Goal: Find specific page/section: Find specific page/section

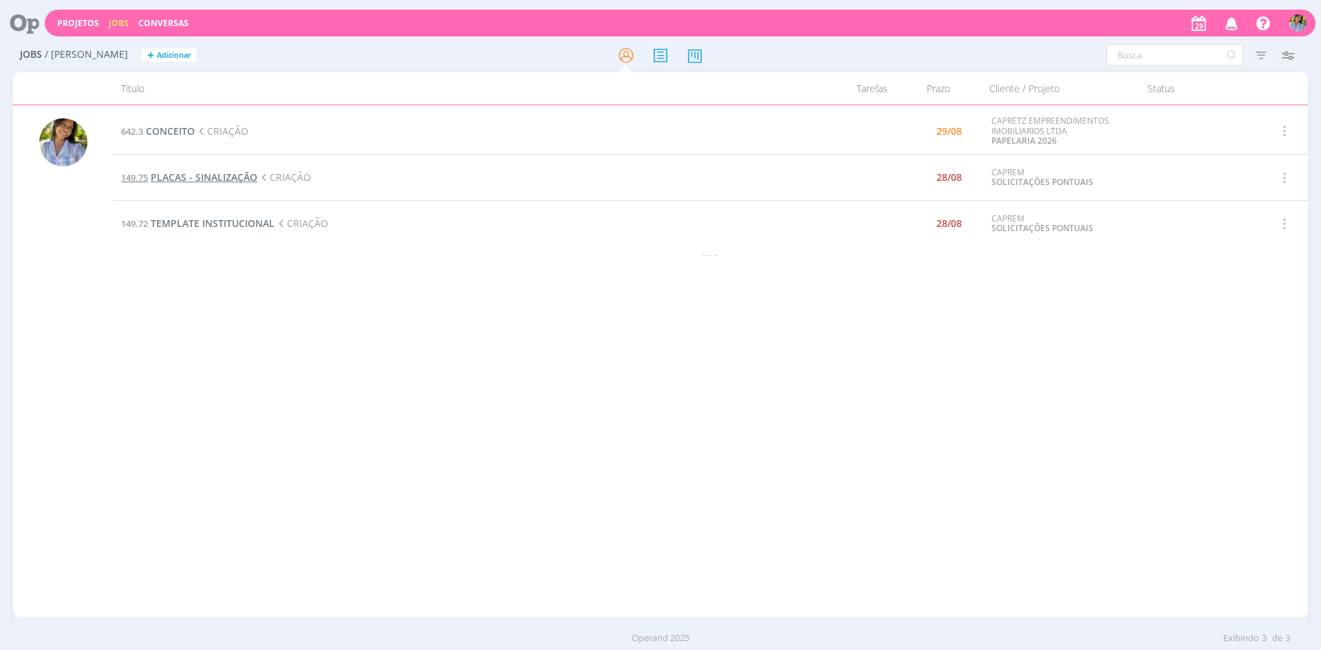
click at [230, 173] on span "PLACAS - SINALIZAÇÃO" at bounding box center [204, 177] width 107 height 13
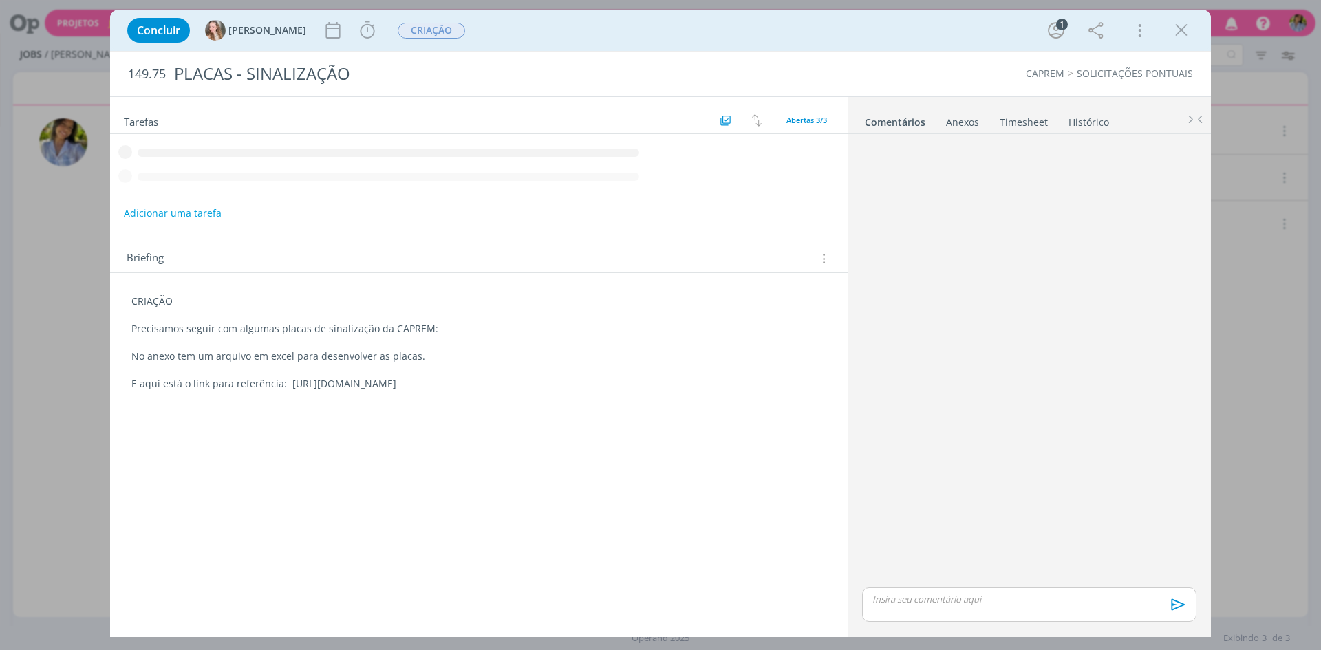
click at [958, 129] on div "Anexos 0" at bounding box center [962, 123] width 33 height 14
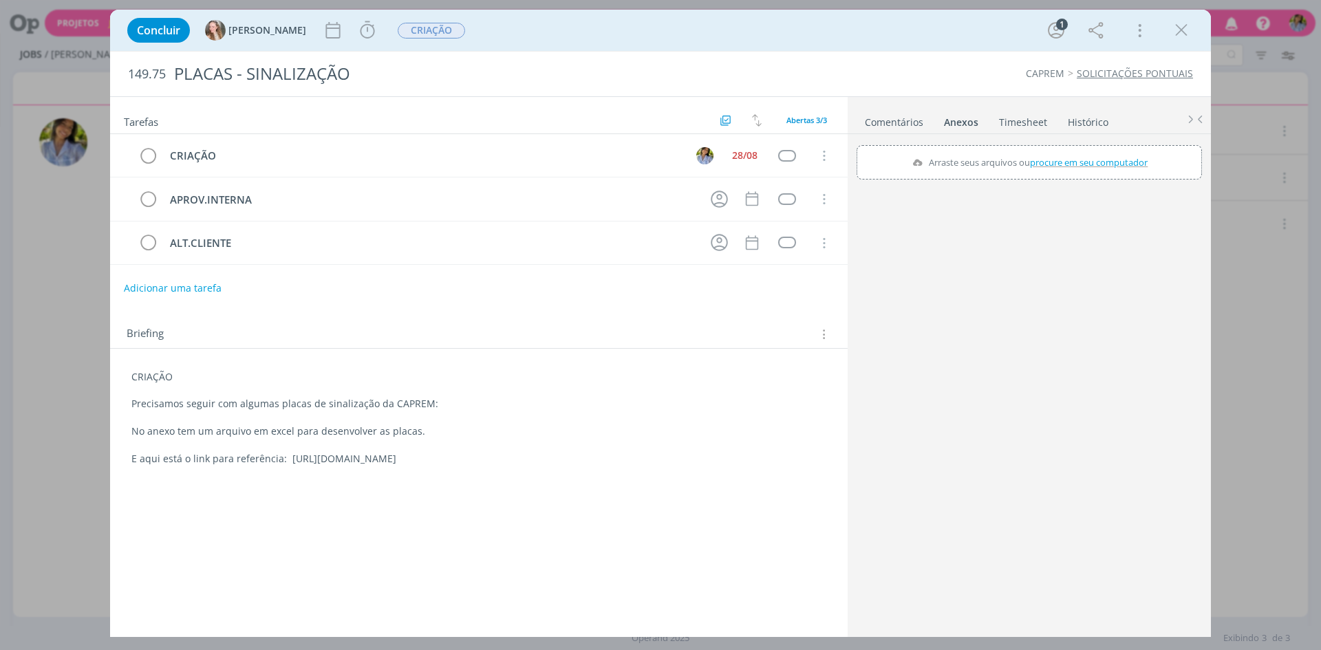
click at [357, 462] on p "E aqui está o link para referência: [URL][DOMAIN_NAME]" at bounding box center [478, 459] width 695 height 14
drag, startPoint x: 286, startPoint y: 455, endPoint x: 743, endPoint y: 468, distance: 456.5
click at [745, 468] on div "CRIAÇÃO Precisamos seguir com algumas placas de sinalização da CAPREM: No anexo…" at bounding box center [479, 418] width 716 height 106
copy p "[URL][DOMAIN_NAME]"
drag, startPoint x: 1176, startPoint y: 34, endPoint x: 582, endPoint y: 198, distance: 616.8
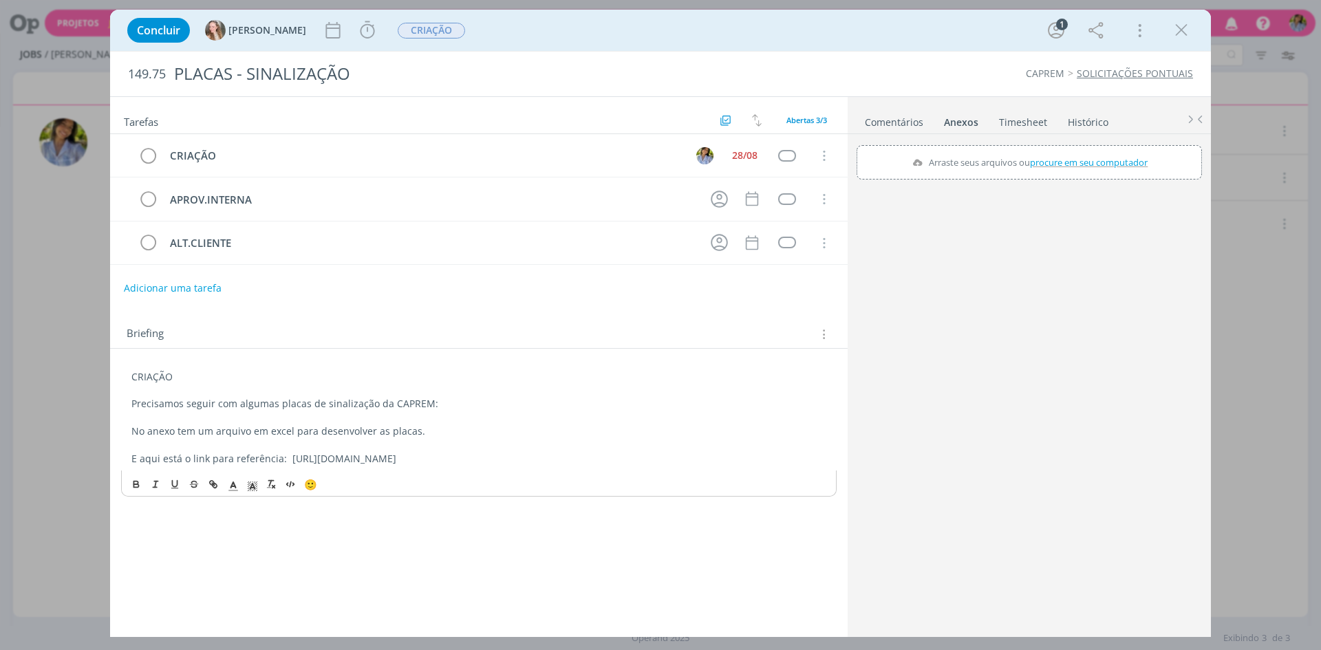
click at [1176, 34] on icon "dialog" at bounding box center [1181, 30] width 21 height 21
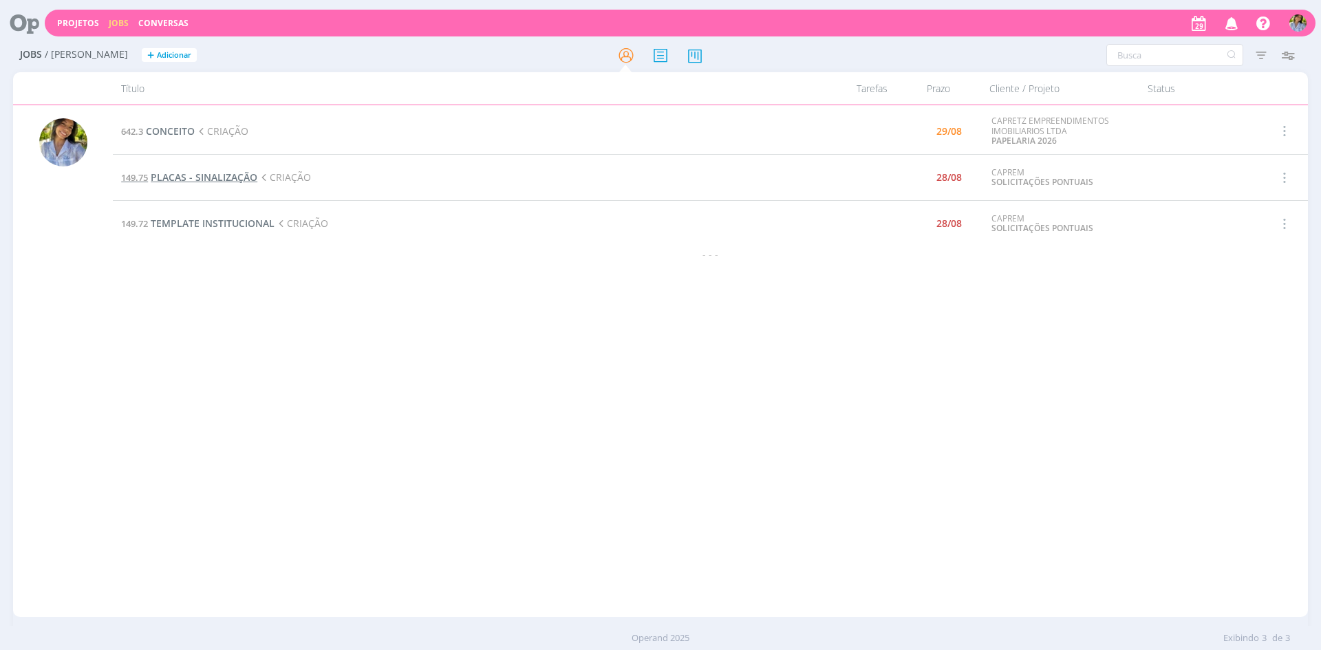
click at [186, 176] on span "PLACAS - SINALIZAÇÃO" at bounding box center [204, 177] width 107 height 13
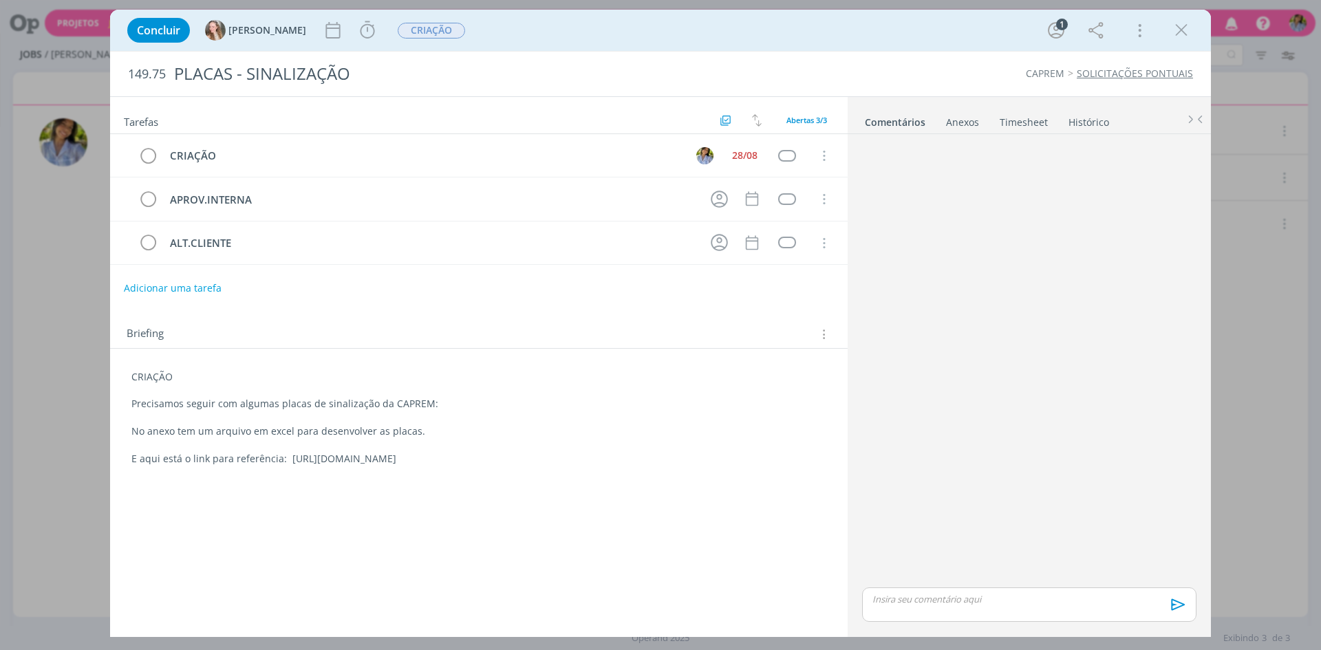
click at [1180, 34] on icon "dialog" at bounding box center [1181, 30] width 21 height 21
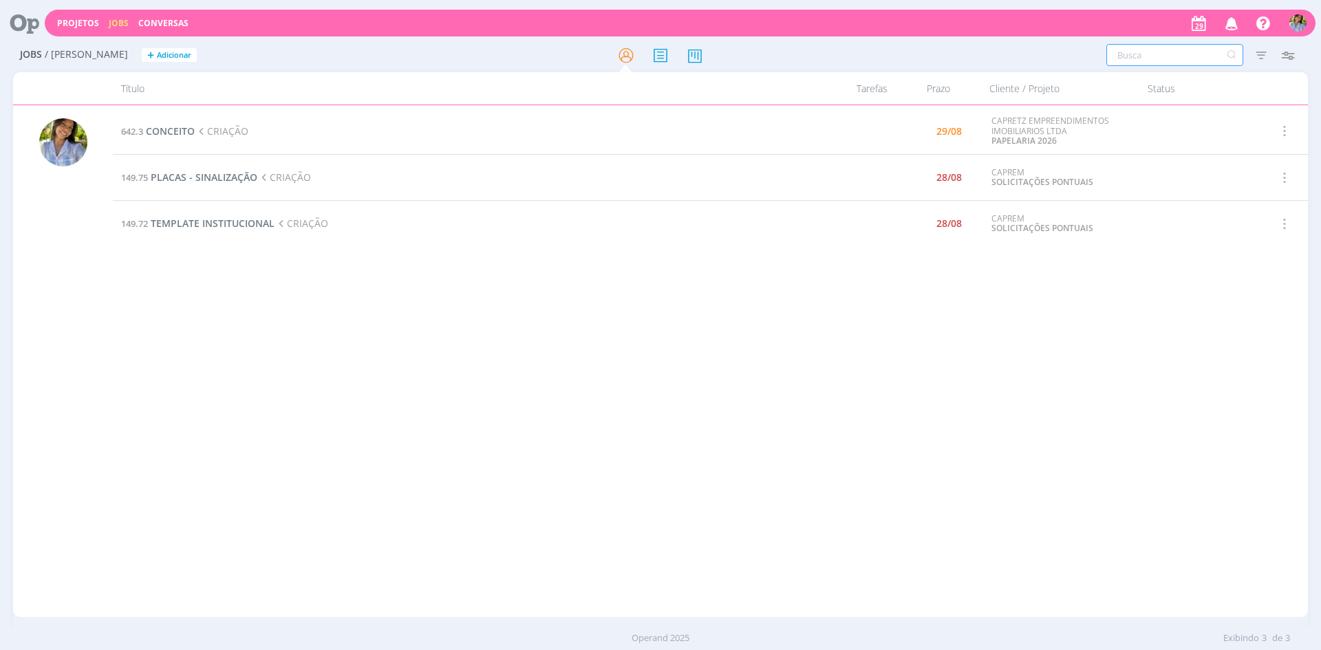
click at [1167, 58] on input "text" at bounding box center [1175, 55] width 137 height 22
type input "quadro"
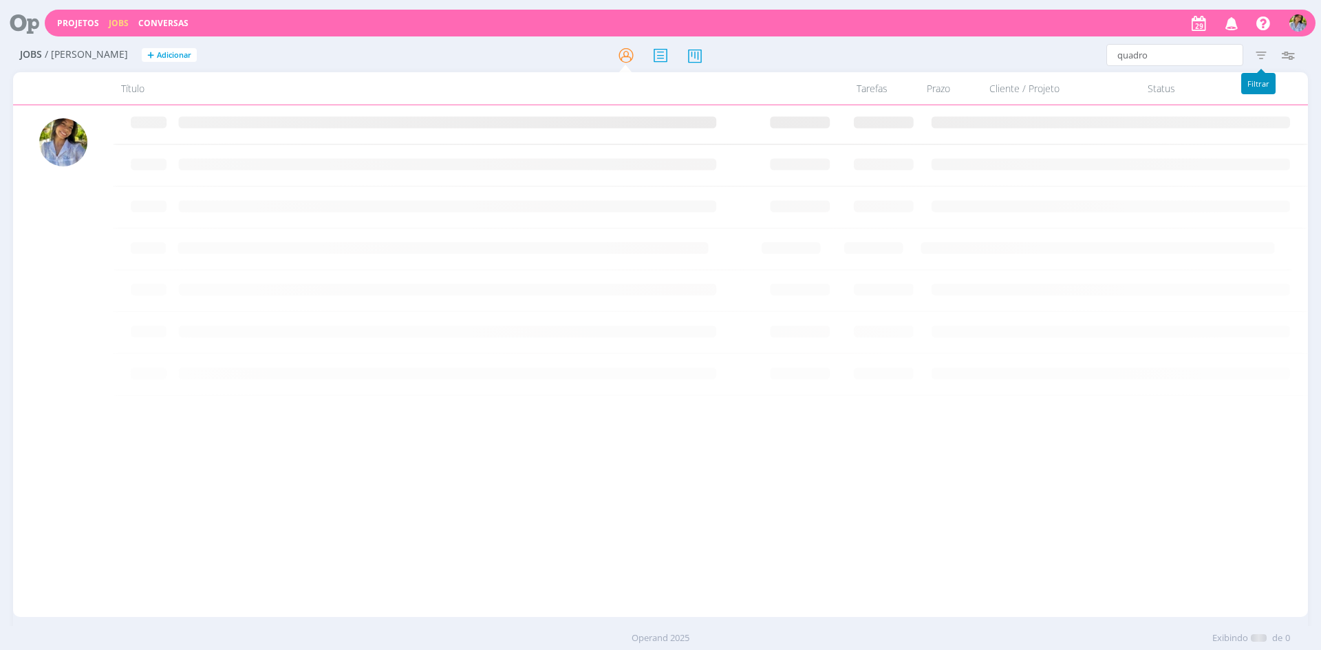
click at [1262, 55] on icon "button" at bounding box center [1261, 55] width 25 height 25
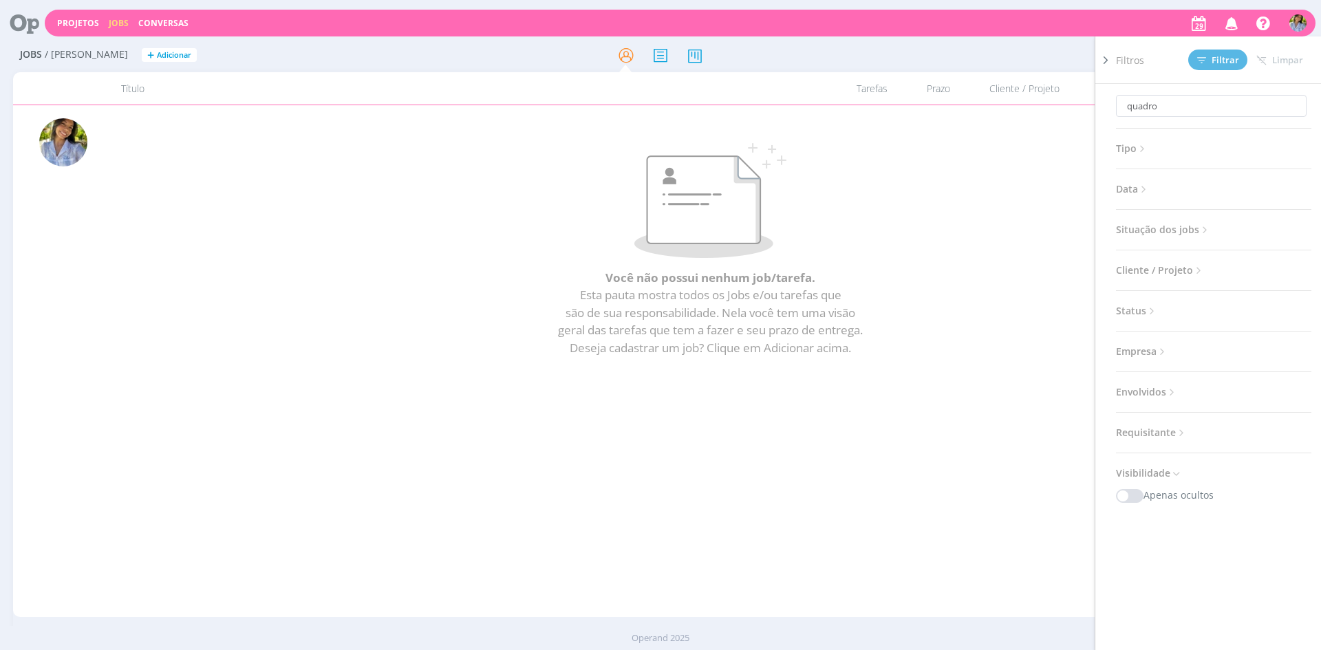
click at [1159, 231] on span "Situação dos jobs" at bounding box center [1163, 230] width 95 height 18
click at [1200, 270] on span at bounding box center [1206, 267] width 28 height 14
click at [1233, 52] on button "Filtrar" at bounding box center [1218, 60] width 59 height 21
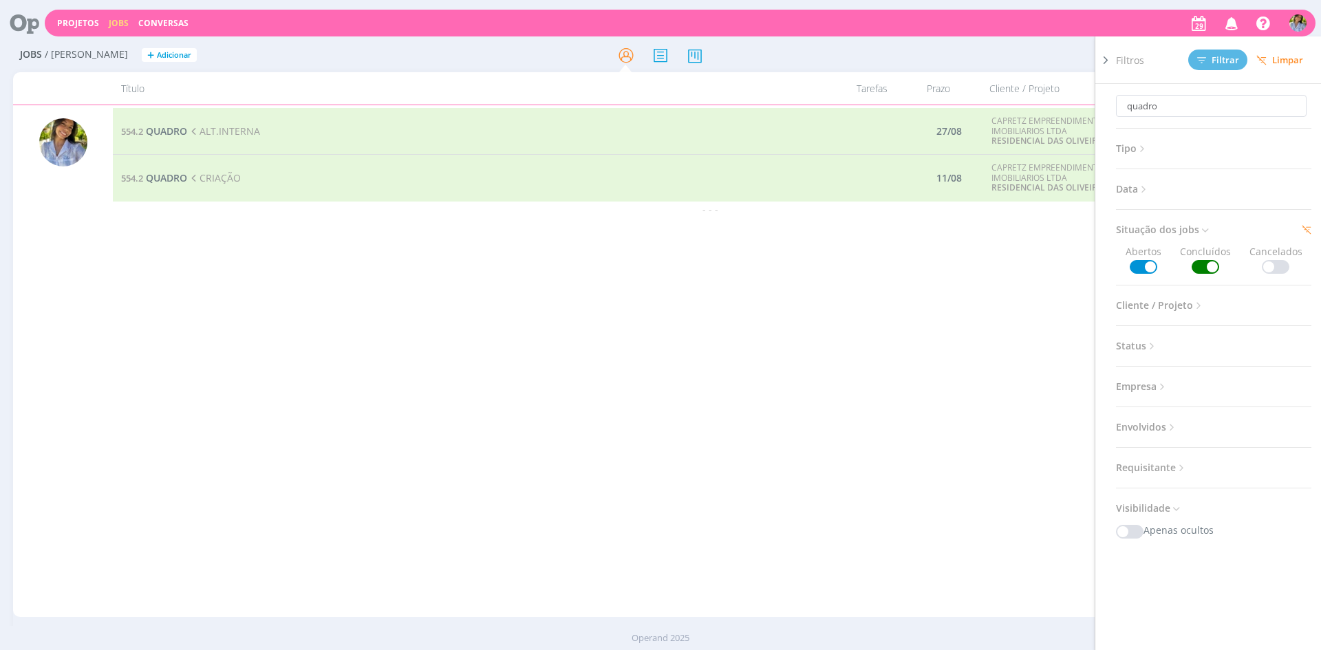
click at [971, 387] on div "554.2 QUADRO ALT.INTERNA 27/08 CAPRETZ EMPREENDIMENTOS IMOBILIARIOS LTDA RESIDE…" at bounding box center [710, 361] width 1195 height 507
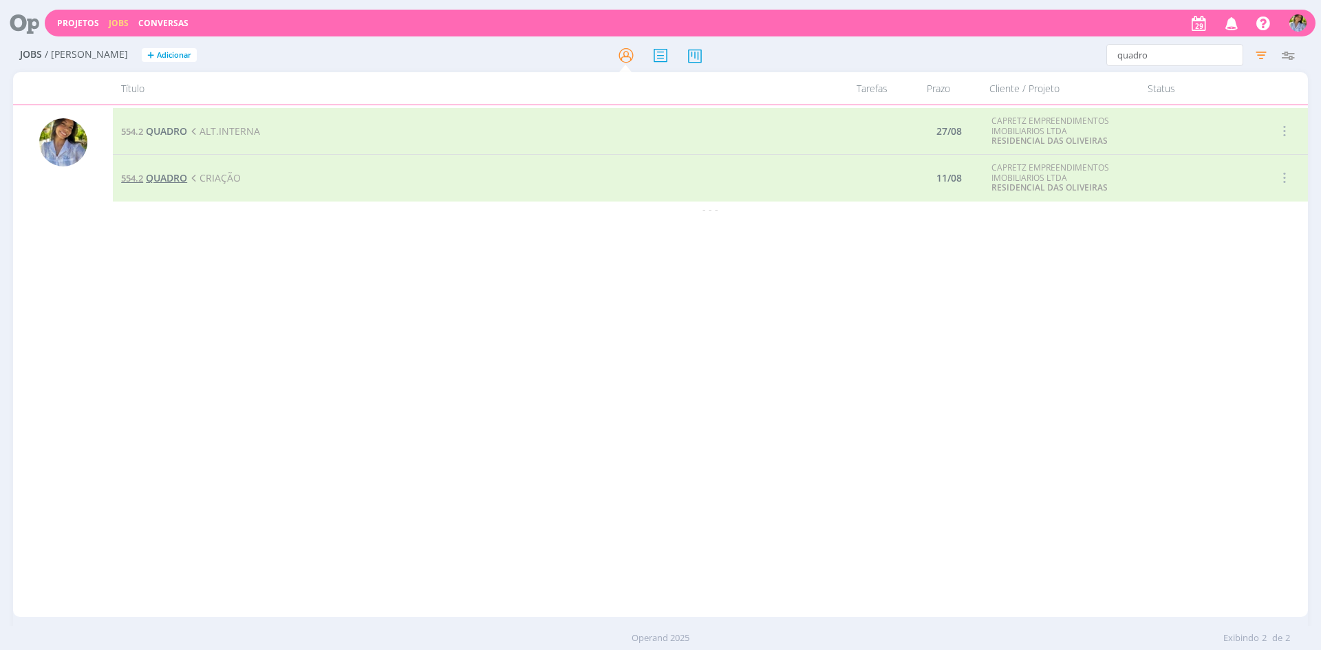
click at [158, 176] on span "QUADRO" at bounding box center [166, 177] width 41 height 13
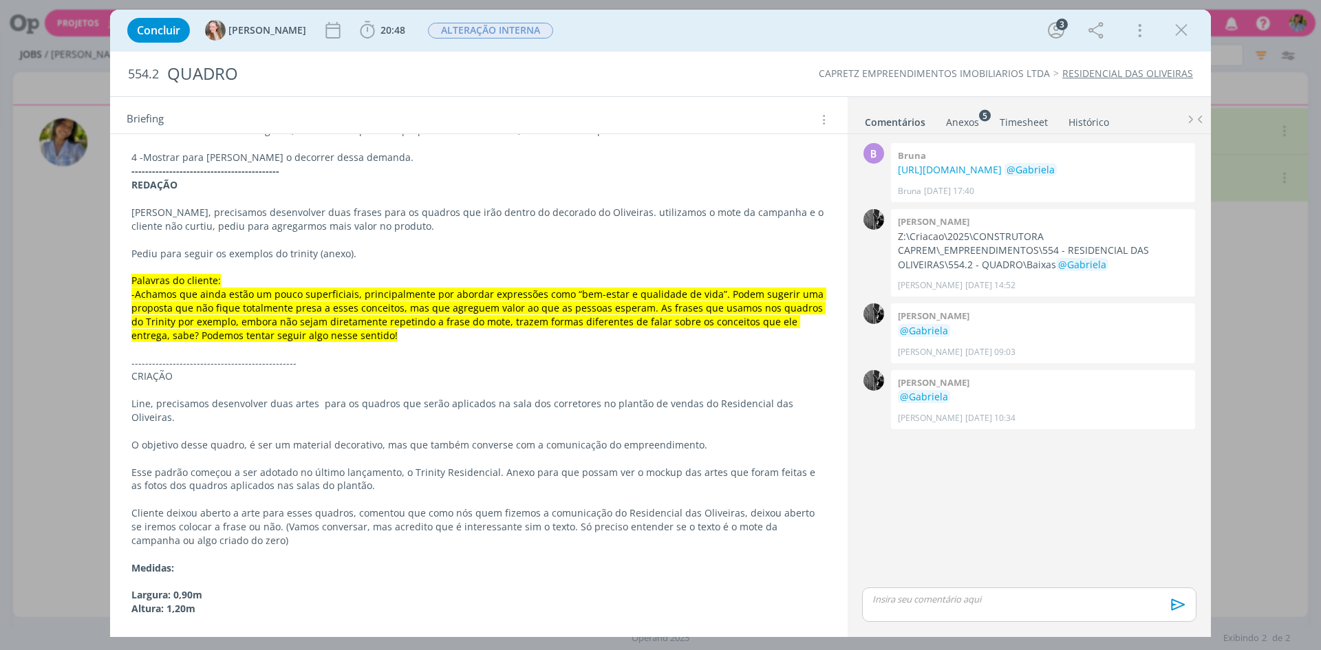
scroll to position [1330, 0]
click at [1180, 39] on icon "dialog" at bounding box center [1181, 30] width 21 height 21
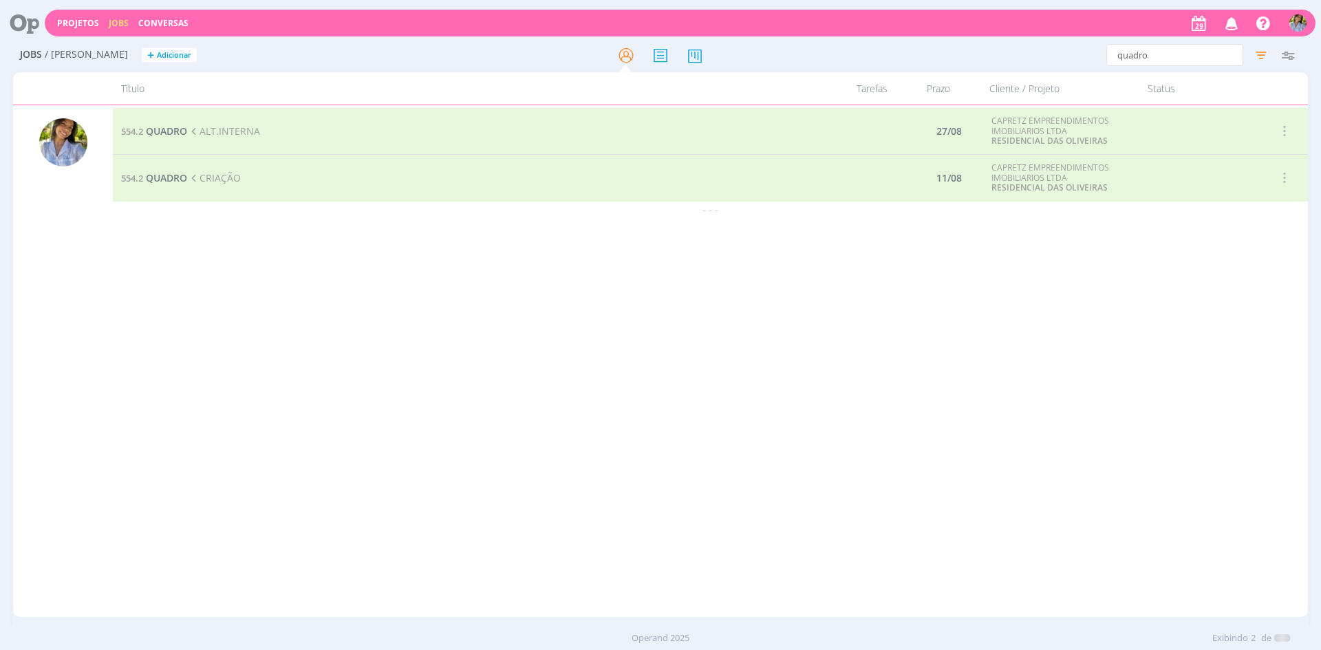
click at [1261, 56] on div at bounding box center [660, 325] width 1321 height 650
click at [1262, 57] on icon "button" at bounding box center [1261, 55] width 25 height 25
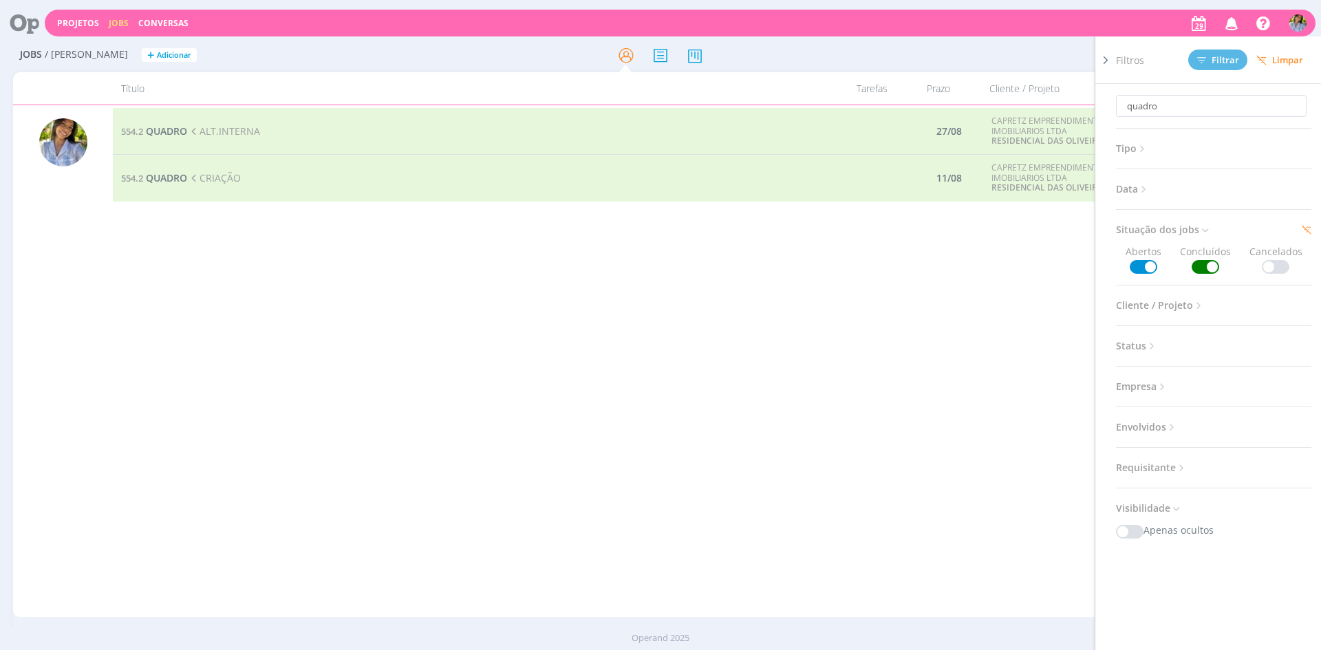
click at [1206, 266] on span at bounding box center [1206, 267] width 28 height 14
click at [1229, 56] on span "Filtrar" at bounding box center [1219, 60] width 42 height 9
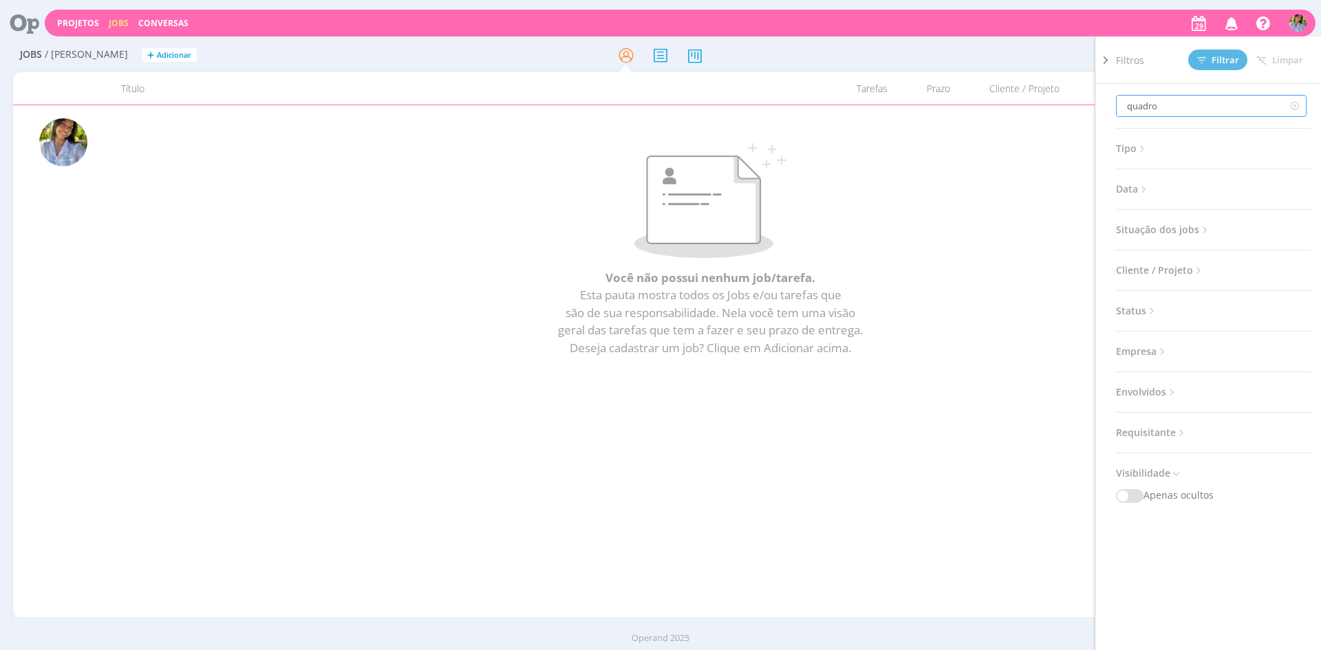
drag, startPoint x: 1149, startPoint y: 111, endPoint x: 1053, endPoint y: 118, distance: 95.9
click at [1053, 118] on div "Jobs / [PERSON_NAME] + Adicionar quadro Filtros Filtrar Limpar quadro Tipo Jobs…" at bounding box center [660, 348] width 1321 height 619
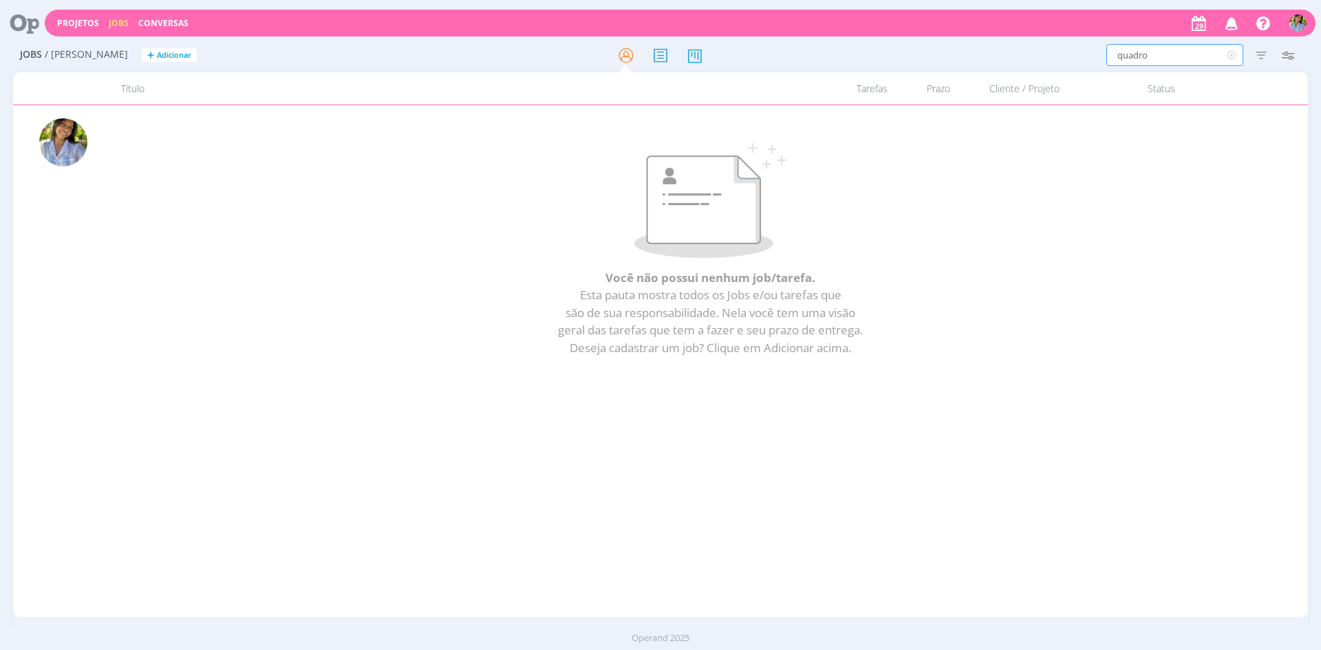
drag, startPoint x: 1156, startPoint y: 58, endPoint x: 1041, endPoint y: 14, distance: 122.4
click at [1041, 14] on div "Projetos Jobs Conversas Notificações Central de Ajuda Área de Membros Implantaç…" at bounding box center [660, 325] width 1321 height 650
